Goal: Transaction & Acquisition: Book appointment/travel/reservation

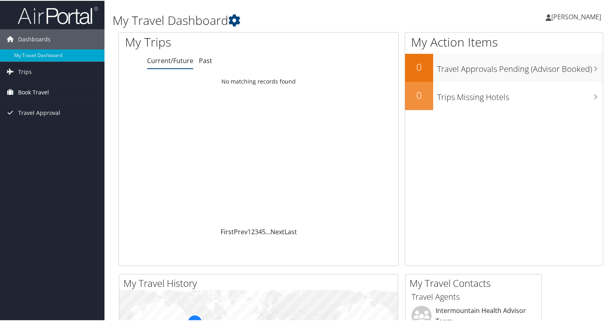
click at [31, 89] on span "Book Travel" at bounding box center [33, 92] width 31 height 20
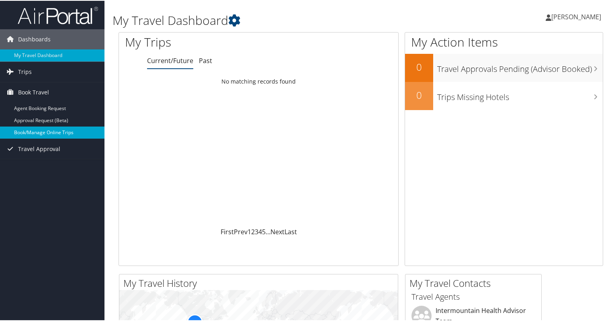
click at [45, 132] on link "Book/Manage Online Trips" at bounding box center [52, 132] width 104 height 12
